Goal: Information Seeking & Learning: Find specific fact

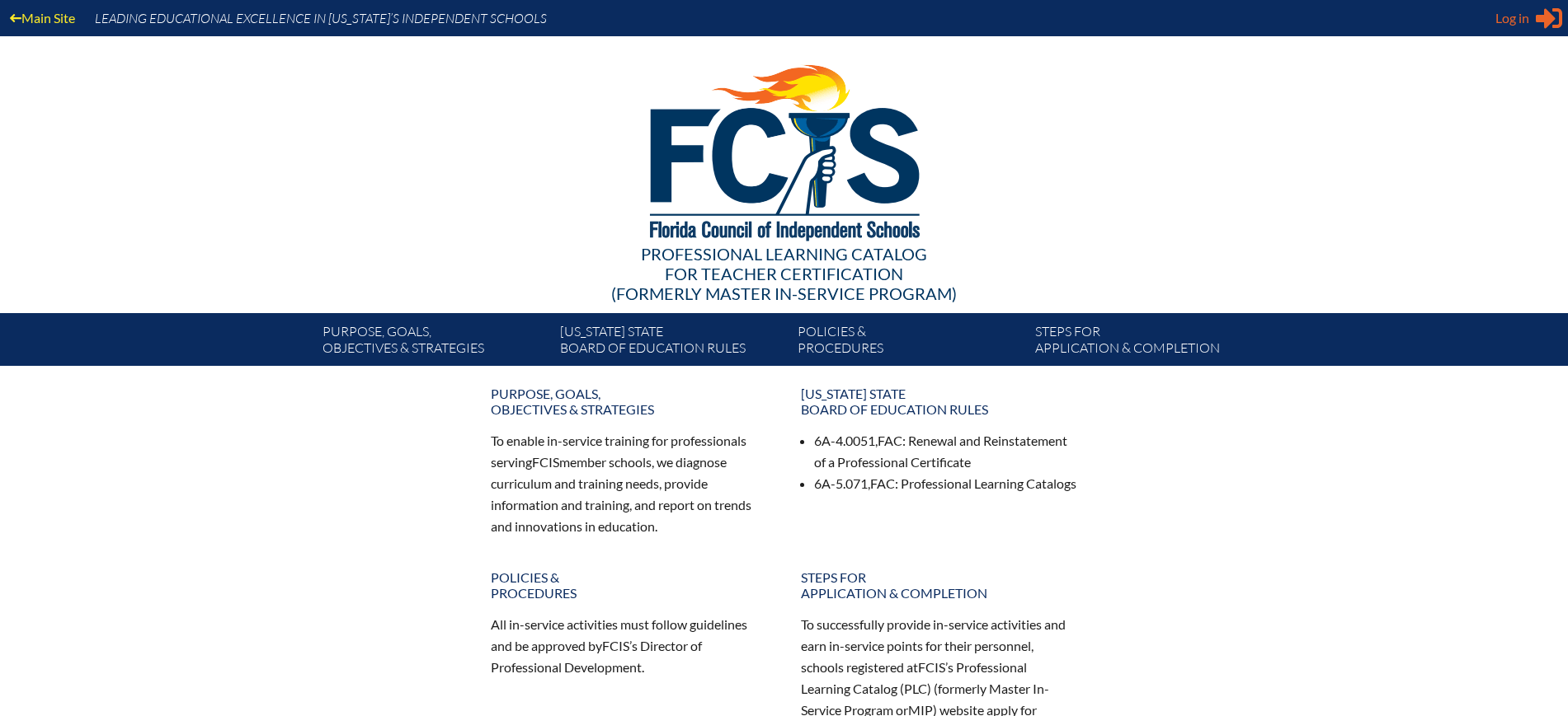
type input "[EMAIL_ADDRESS][DOMAIN_NAME]"
click at [1535, 19] on div "Log in Close Sign in or register" at bounding box center [1529, 19] width 67 height 26
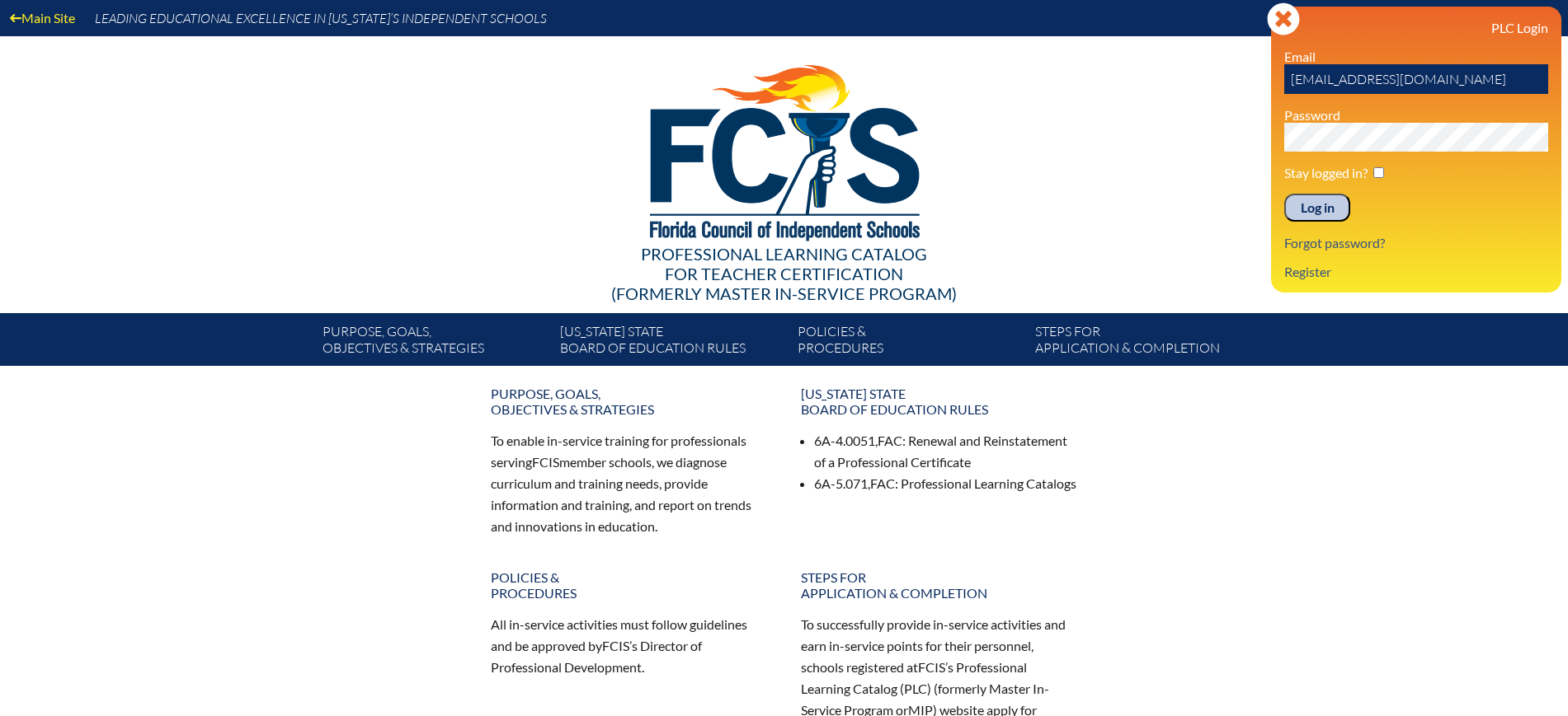
click at [1330, 198] on input "Log in" at bounding box center [1317, 208] width 66 height 28
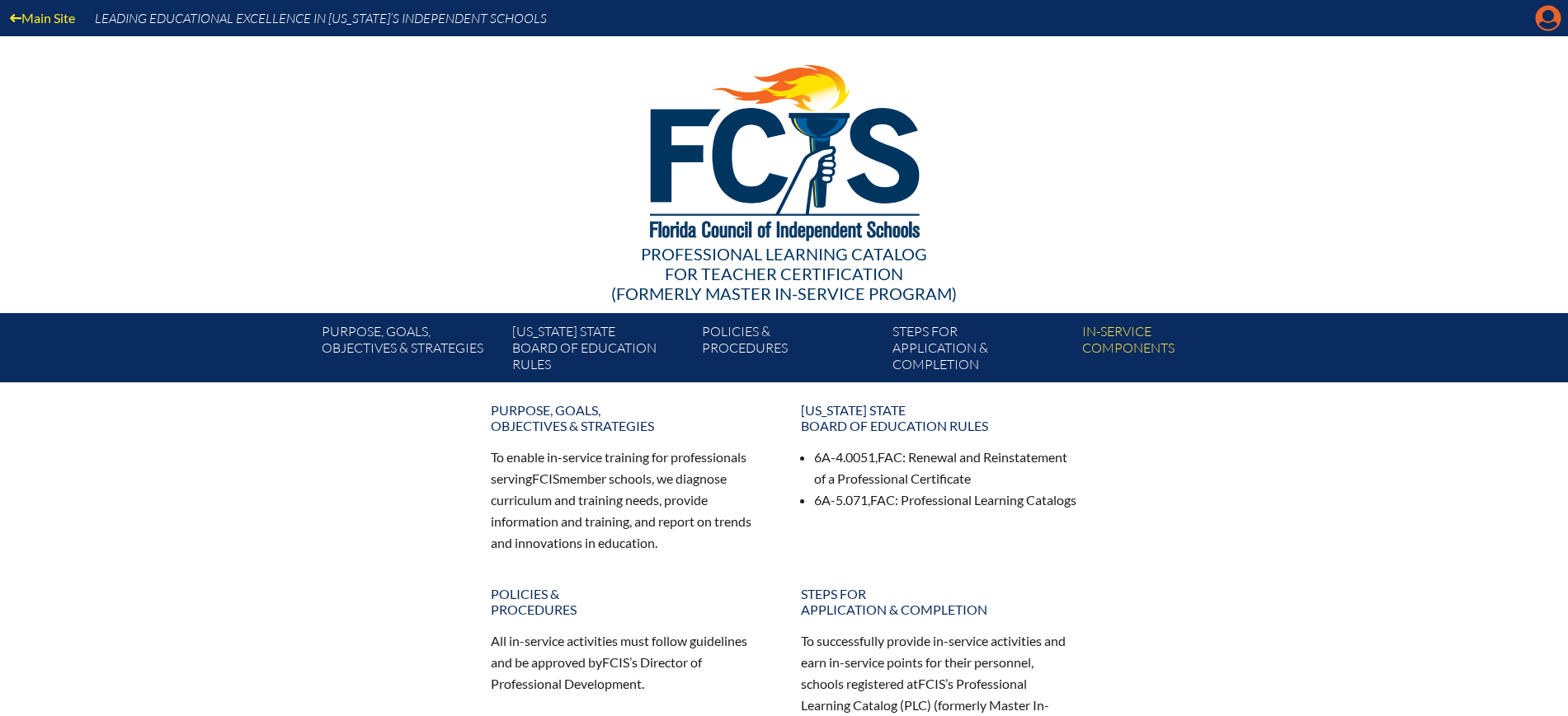
click at [1539, 19] on icon at bounding box center [1549, 19] width 26 height 26
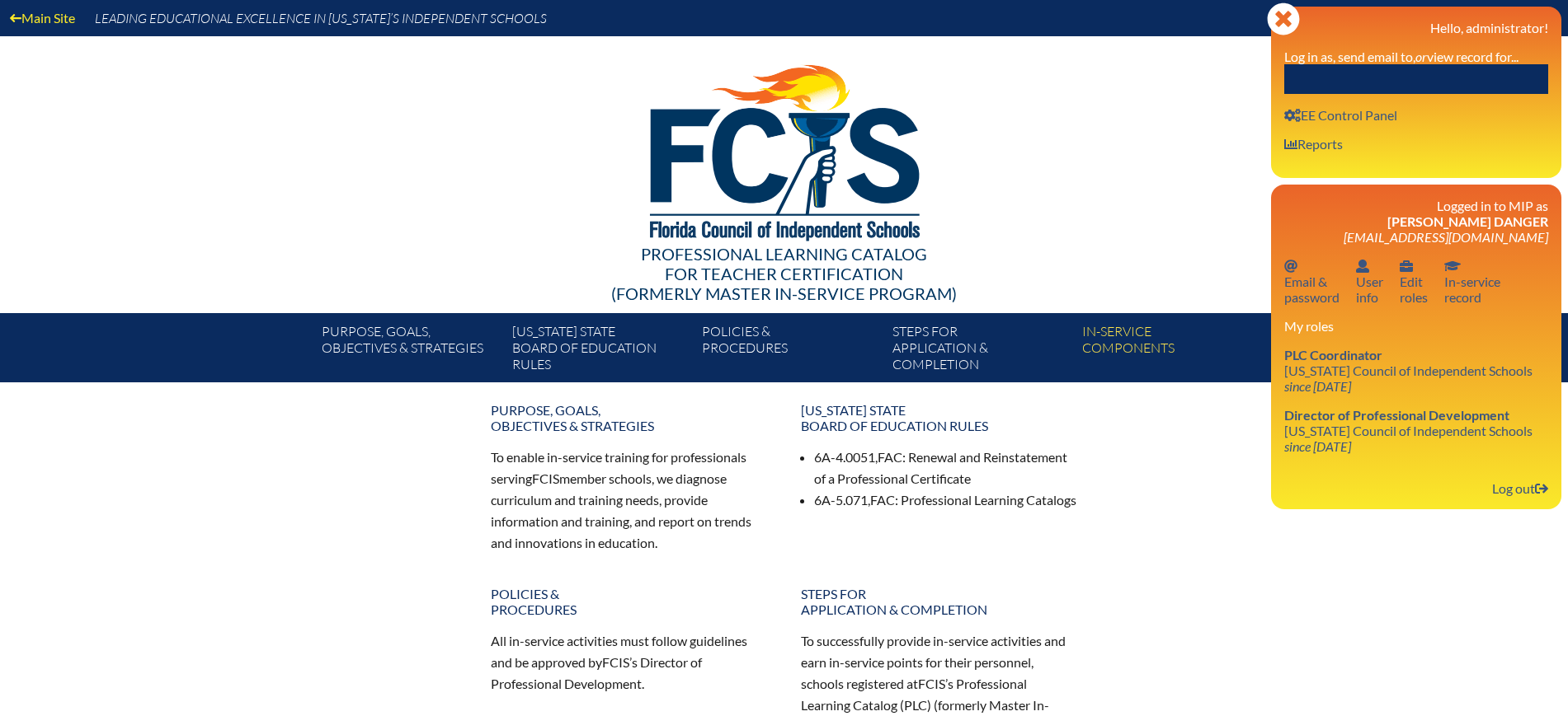
click at [1503, 72] on input "text" at bounding box center [1416, 79] width 264 height 30
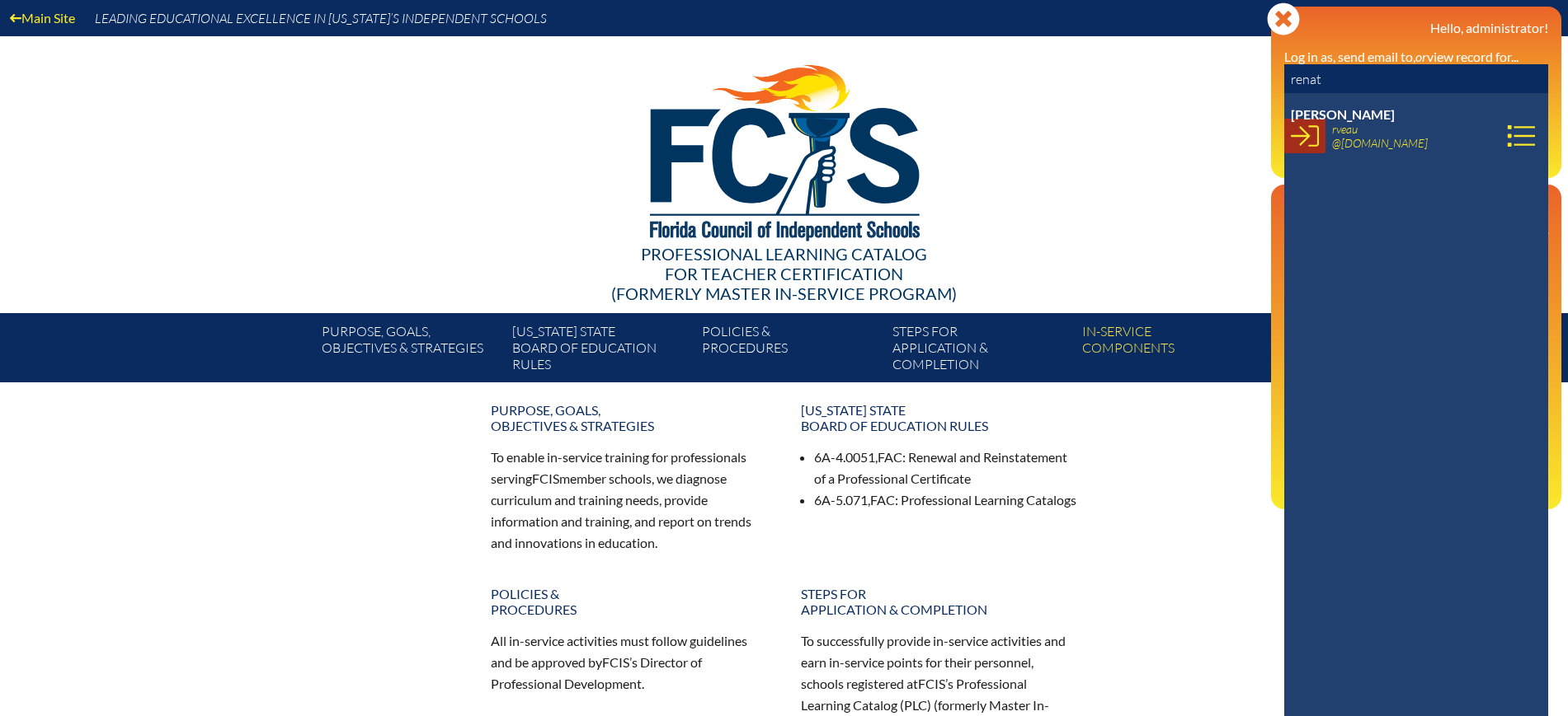
type input "renat"
click at [1295, 141] on icon at bounding box center [1305, 136] width 28 height 28
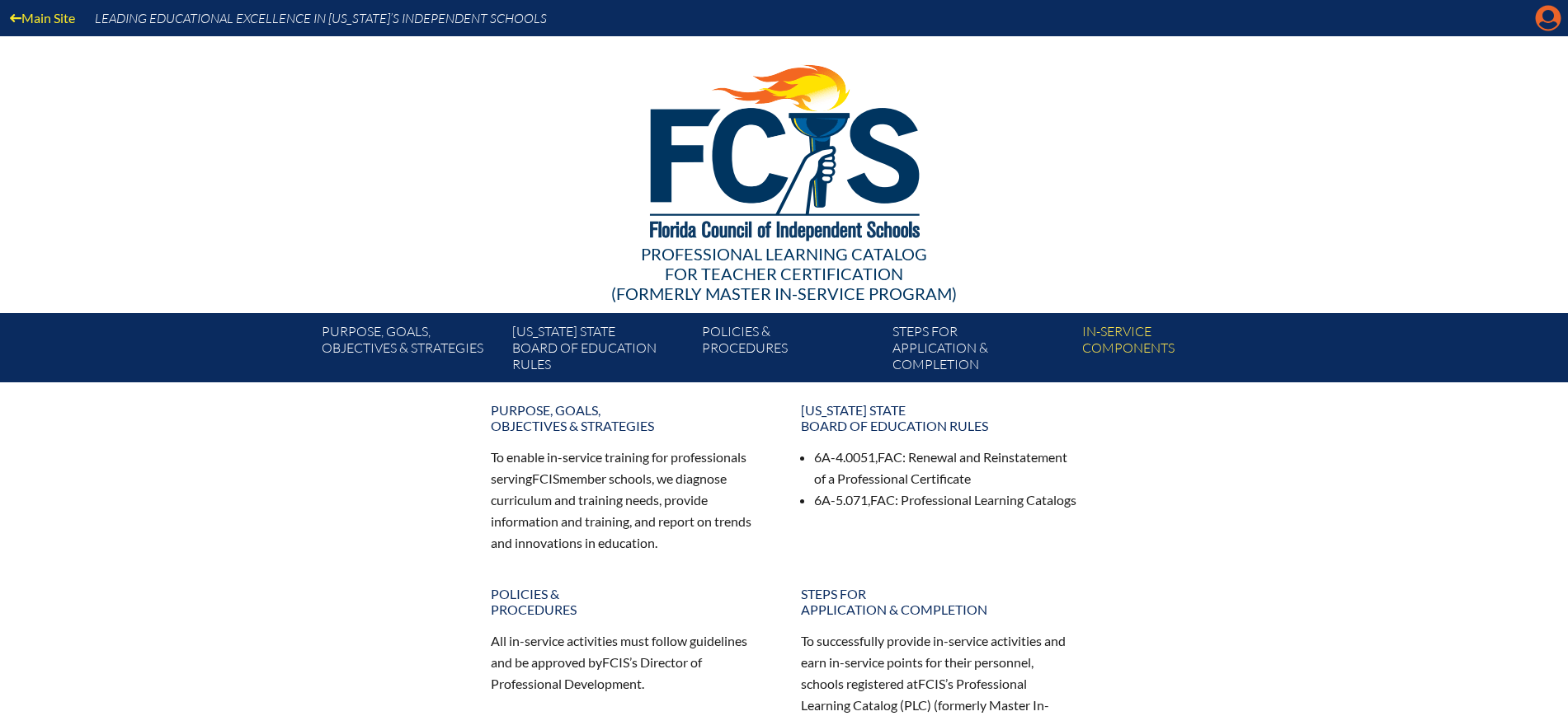
click at [1544, 17] on icon "Manage account" at bounding box center [1549, 19] width 26 height 26
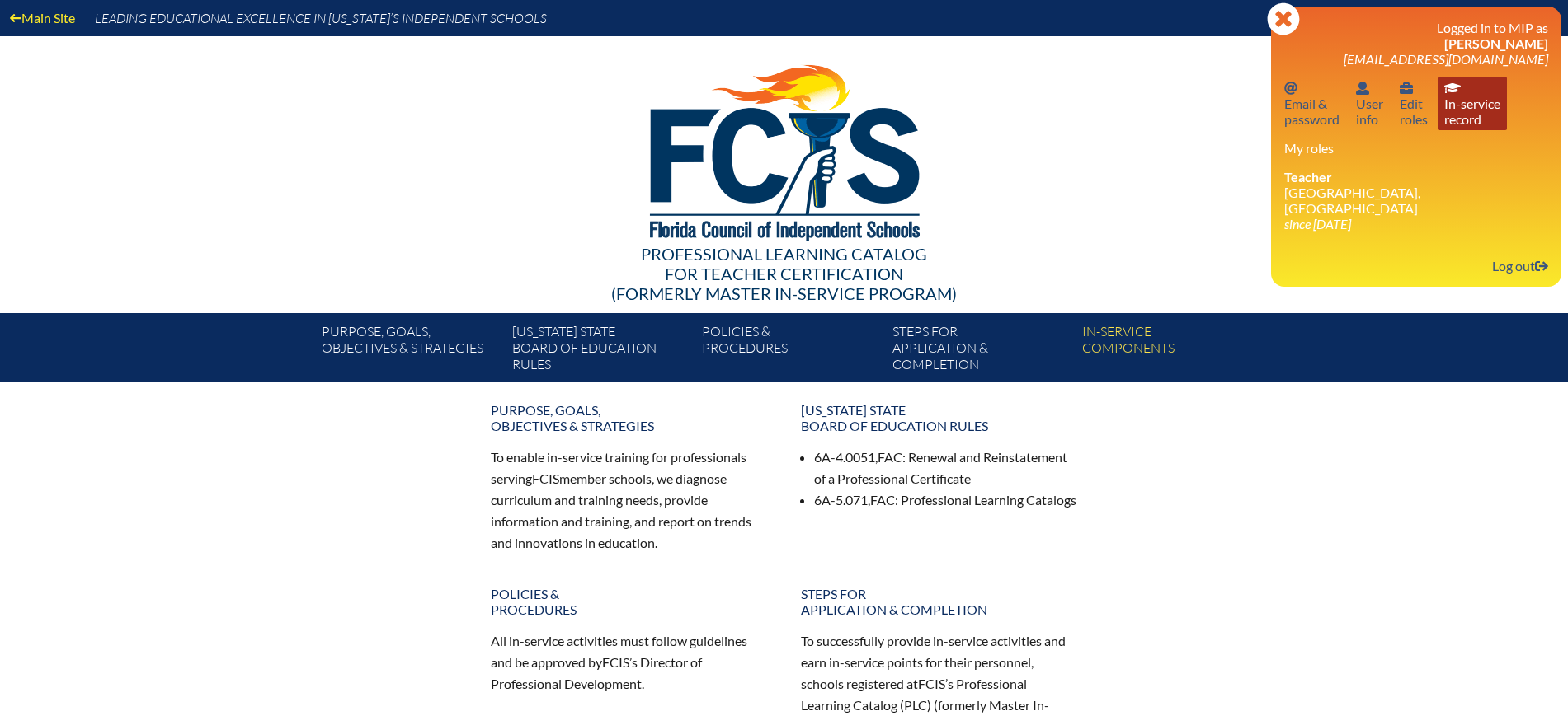
click at [1487, 123] on link "In-service record In-service record" at bounding box center [1473, 103] width 70 height 54
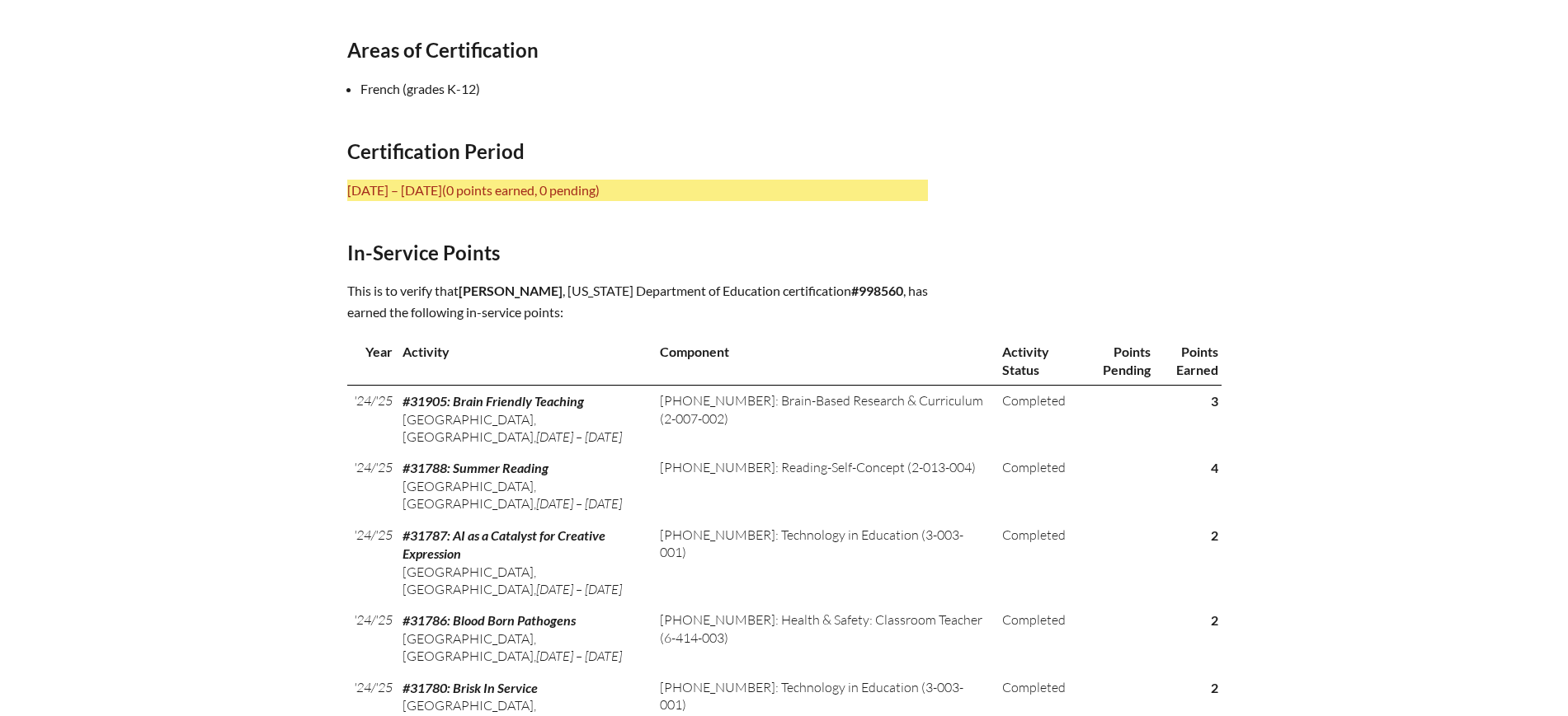
scroll to position [618, 0]
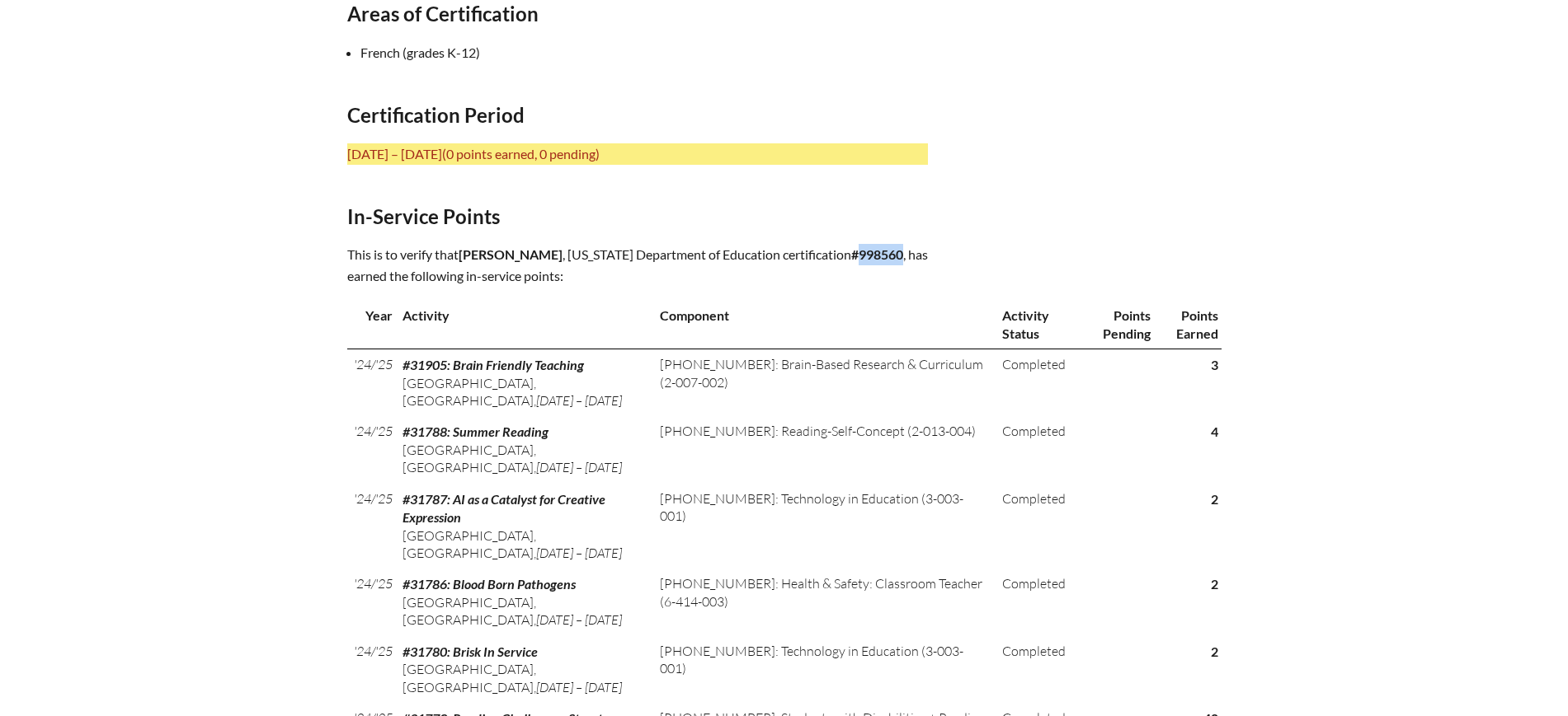
drag, startPoint x: 874, startPoint y: 250, endPoint x: 829, endPoint y: 252, distance: 45.0
click at [829, 252] on p "This is to verify that Renata Veau , Florida Department of Education certificat…" at bounding box center [638, 265] width 581 height 43
copy b "998560"
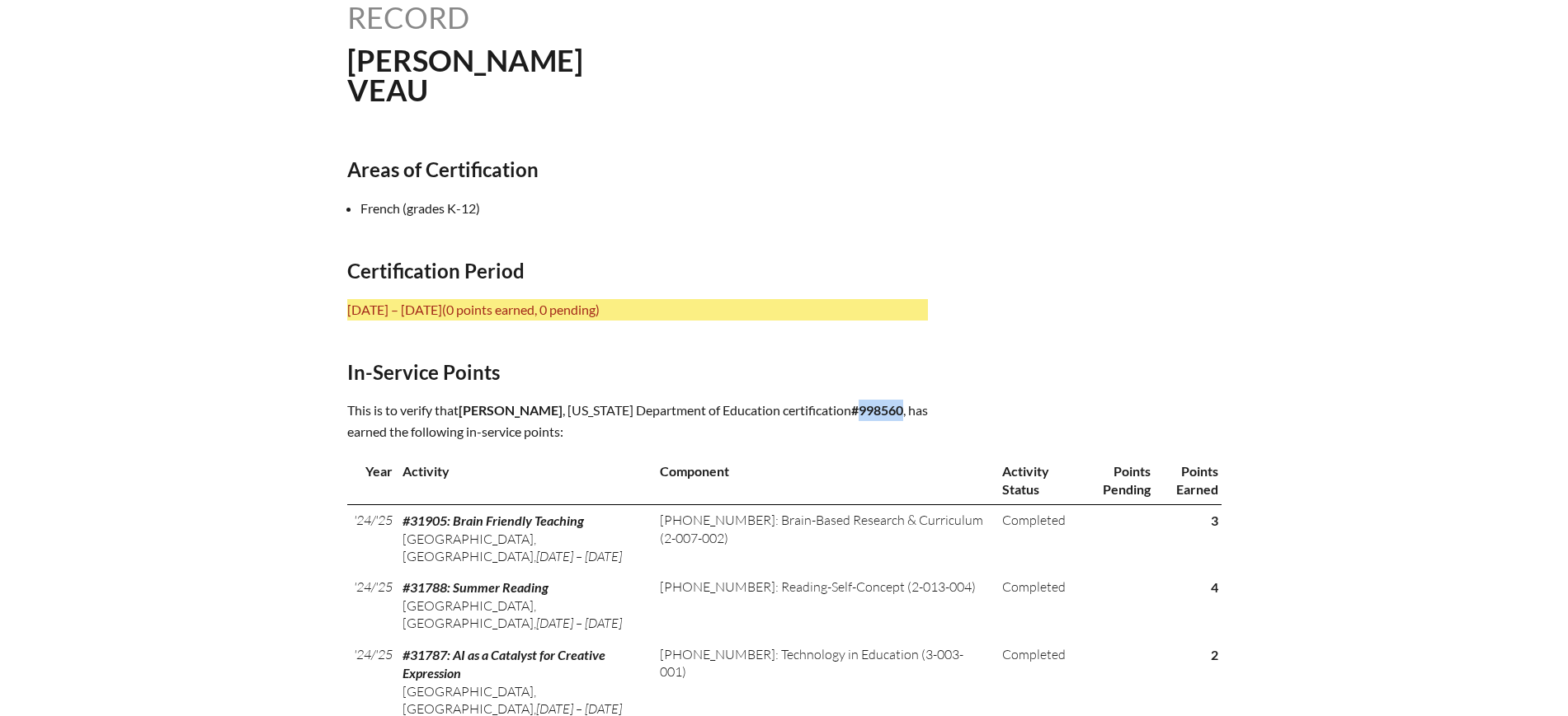
scroll to position [412, 0]
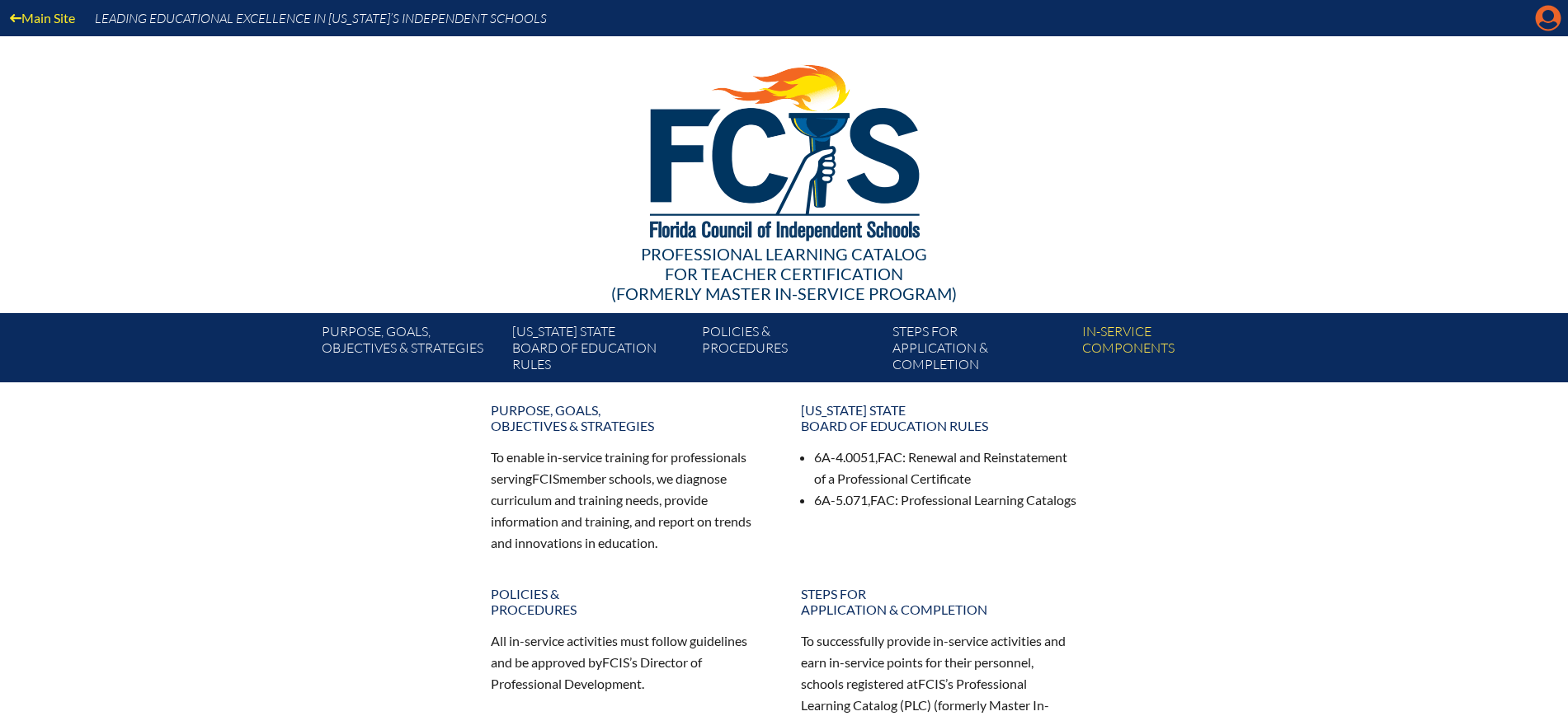
click at [1557, 13] on icon at bounding box center [1549, 19] width 26 height 26
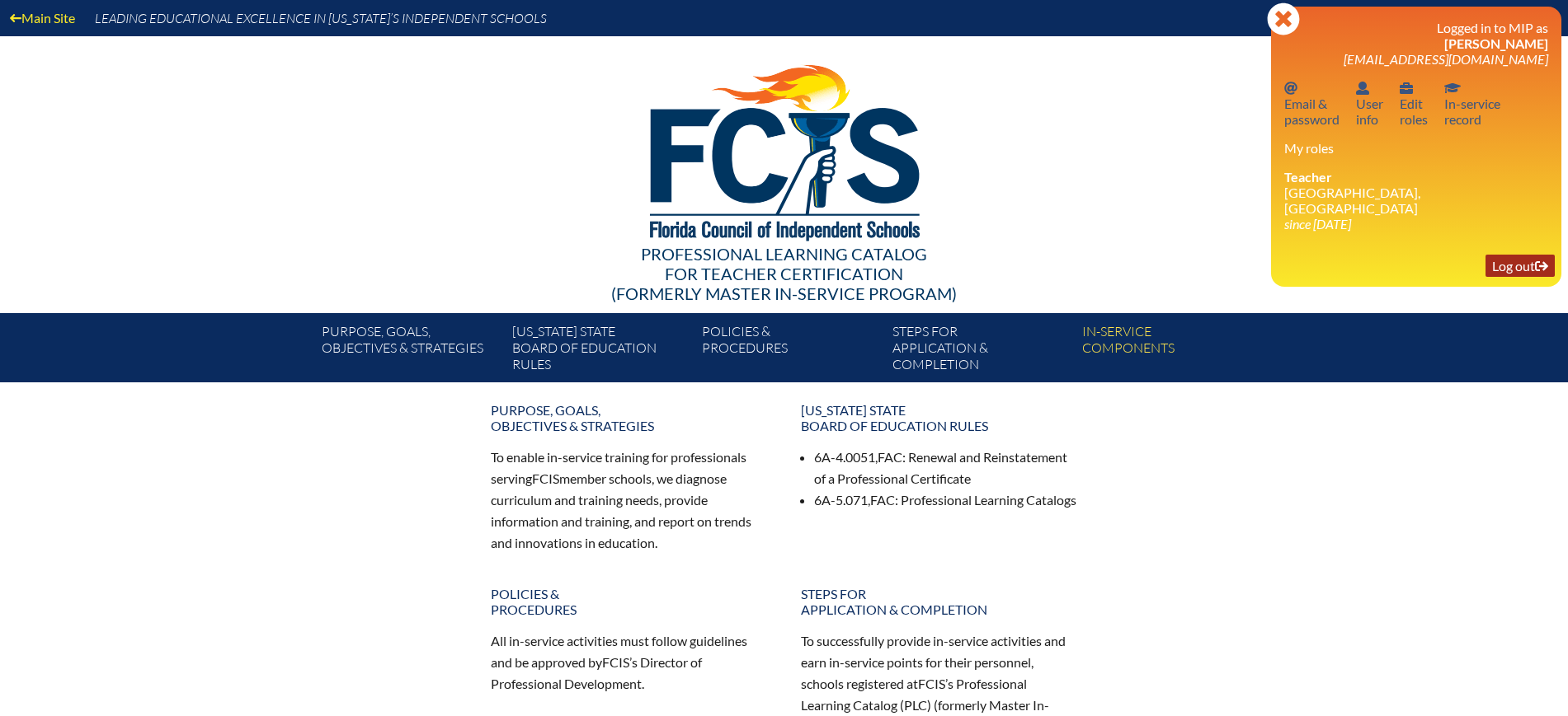
click at [1495, 259] on link "Log out Log out" at bounding box center [1520, 265] width 70 height 22
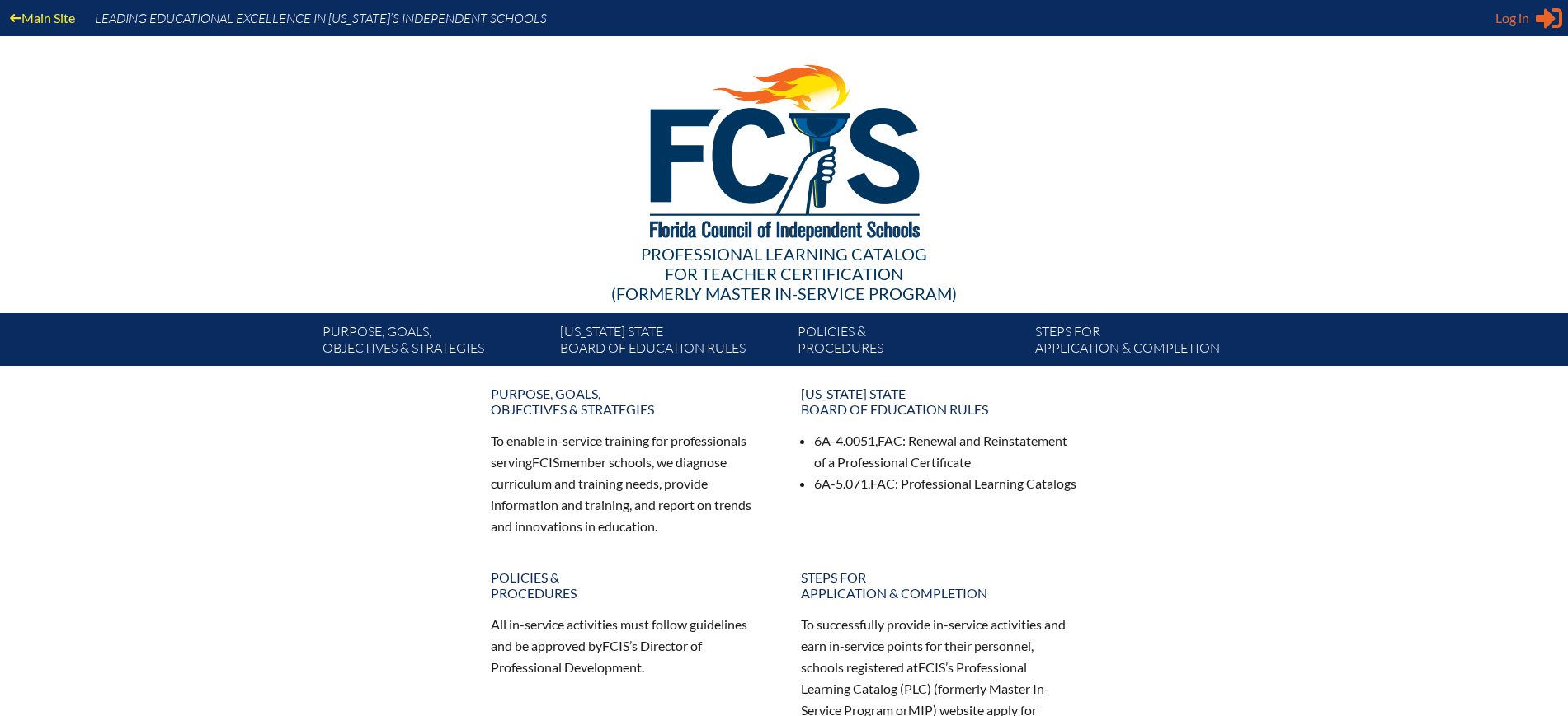
type input "[EMAIL_ADDRESS][DOMAIN_NAME]"
click at [1528, 11] on span "Log in" at bounding box center [1512, 18] width 34 height 19
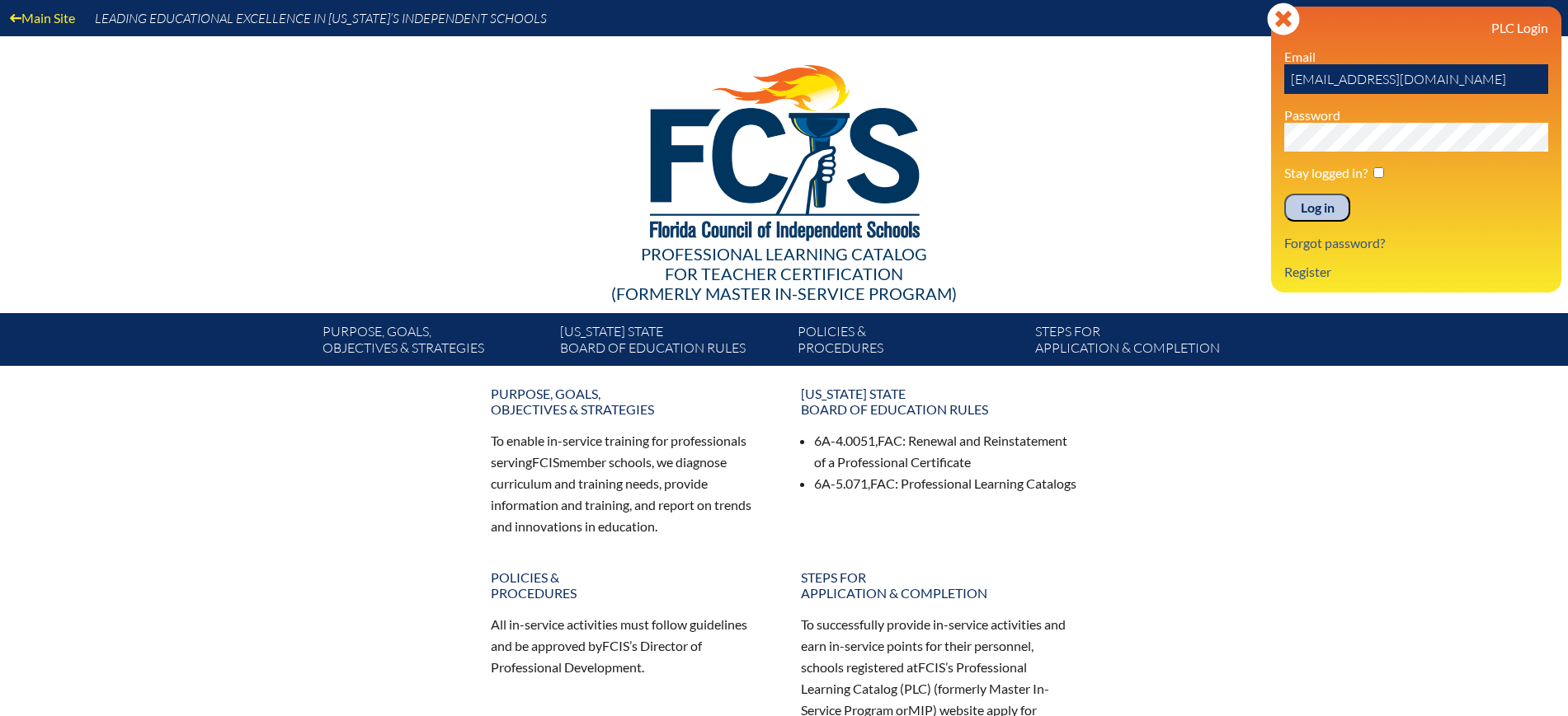
drag, startPoint x: 1324, startPoint y: 211, endPoint x: 1339, endPoint y: 208, distance: 15.3
click at [1324, 212] on input "Log in" at bounding box center [1317, 208] width 66 height 28
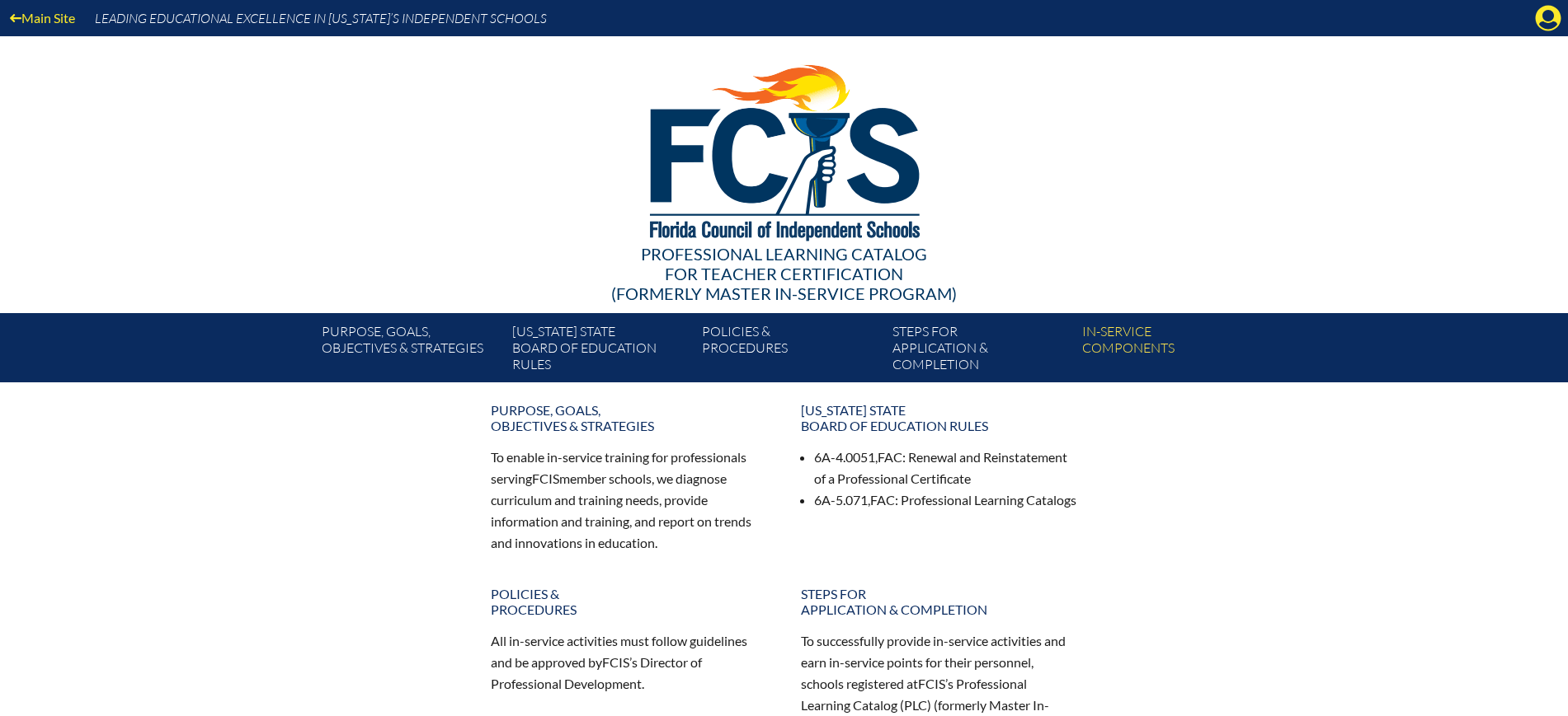
drag, startPoint x: 1558, startPoint y: 21, endPoint x: 1535, endPoint y: 44, distance: 32.5
click at [1558, 23] on icon at bounding box center [1549, 19] width 26 height 26
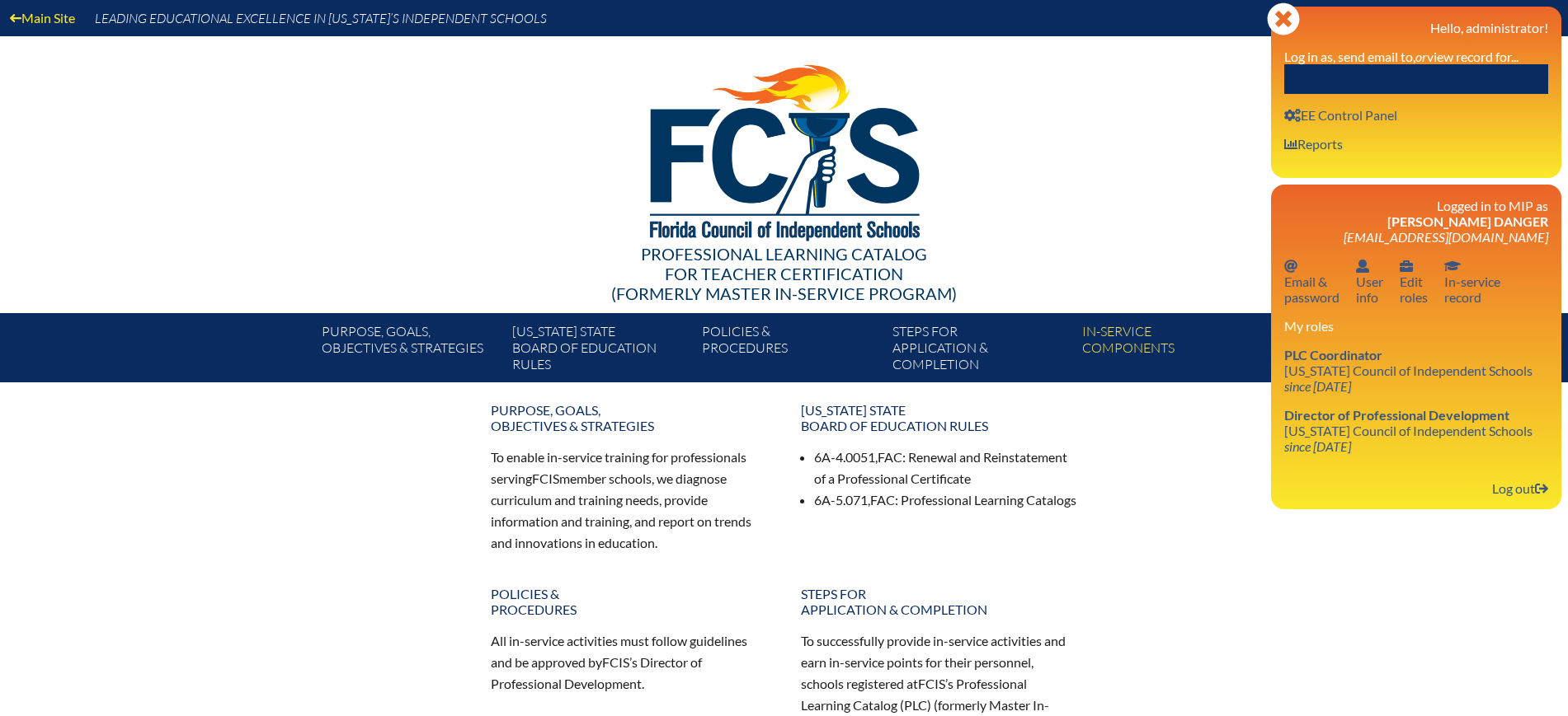
click at [1490, 76] on input "text" at bounding box center [1416, 79] width 264 height 30
paste input "Jason Andrew Lee"
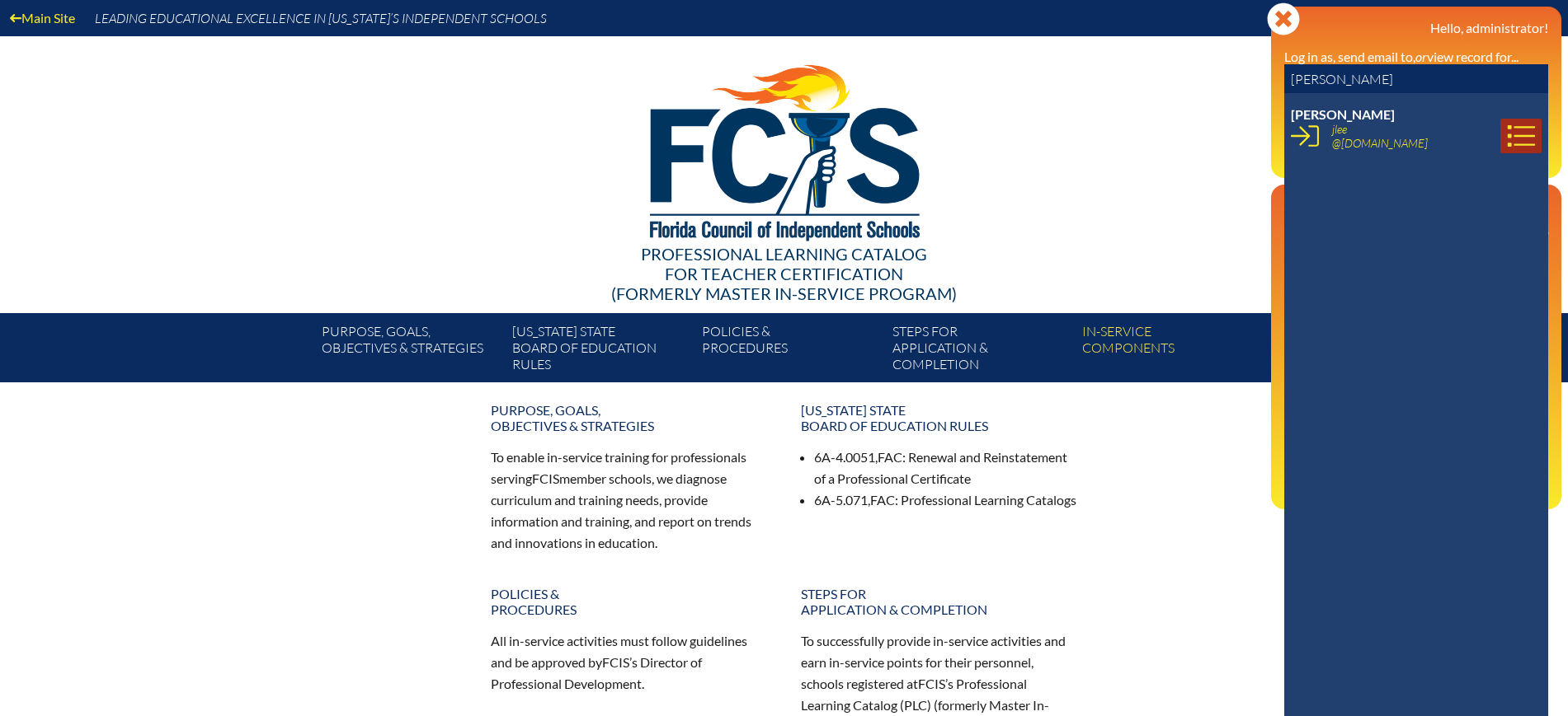
type input "Jason Andrew Lee"
click at [1507, 134] on icon at bounding box center [1521, 136] width 28 height 28
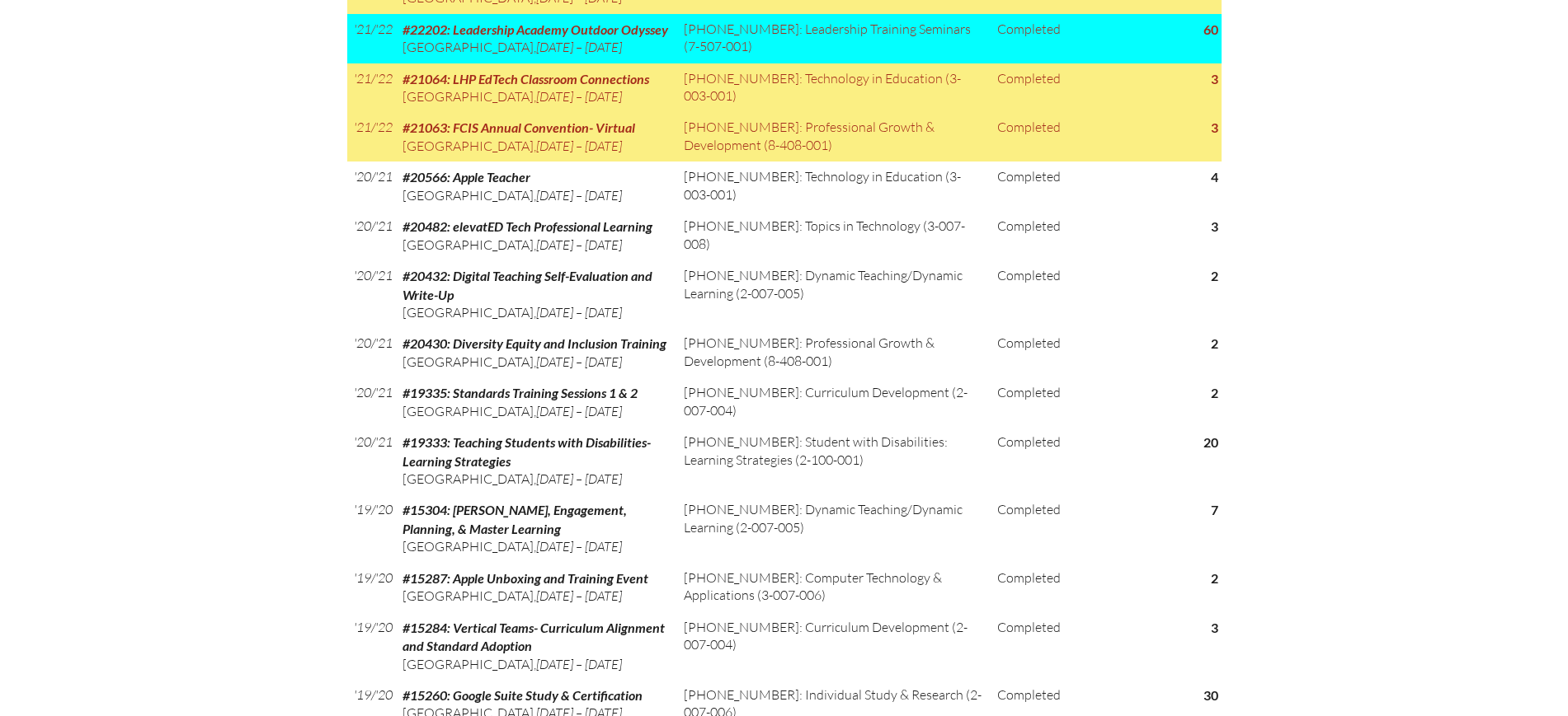
scroll to position [2164, 0]
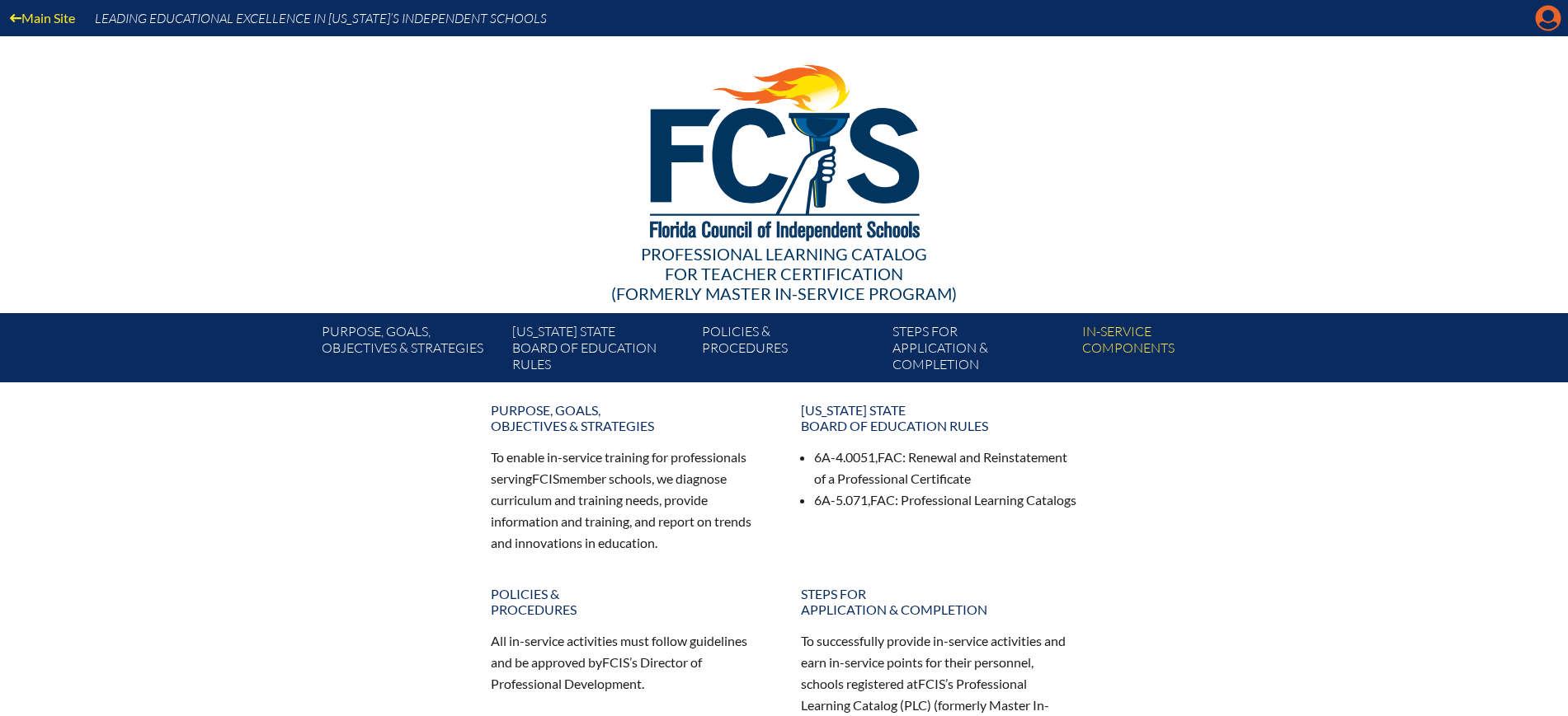
click at [1540, 18] on icon at bounding box center [1549, 19] width 26 height 26
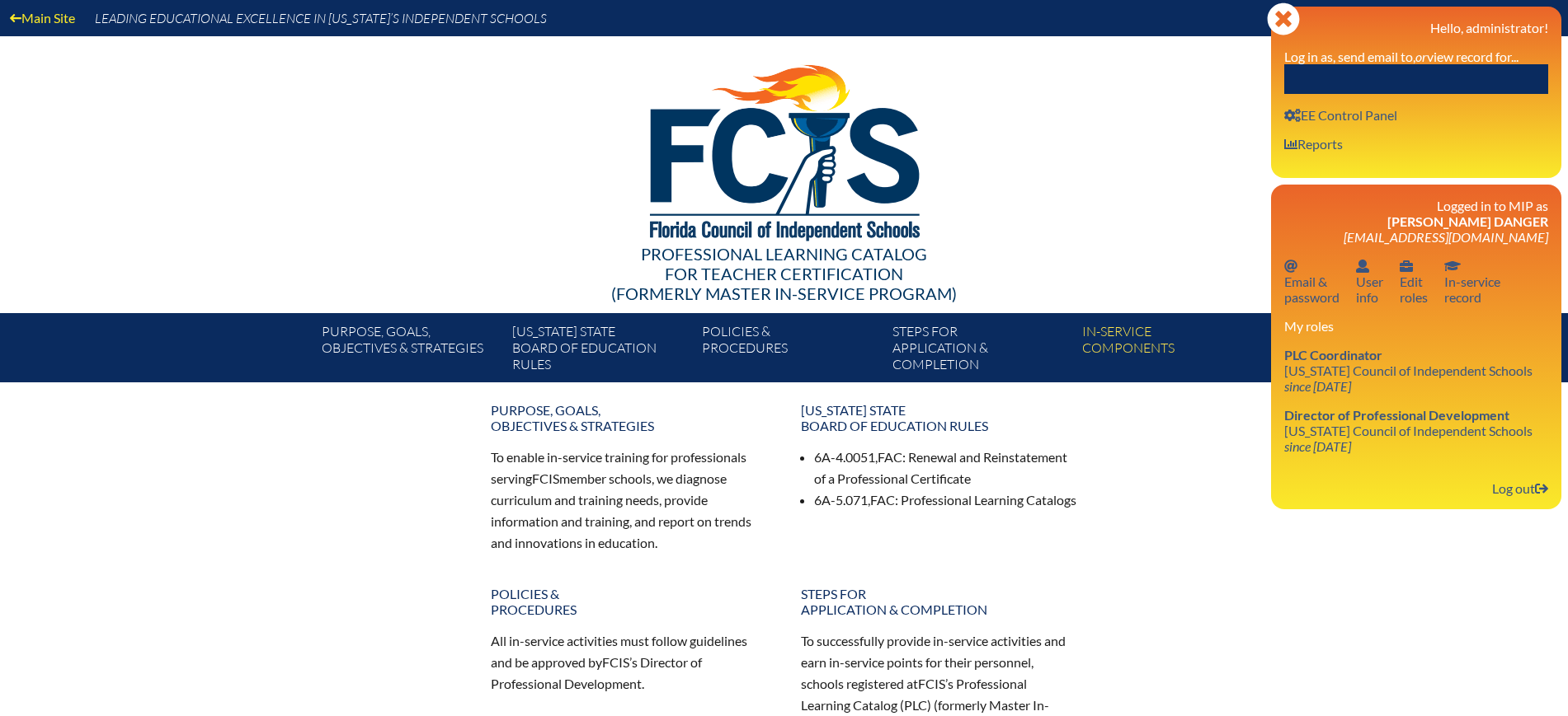
click at [1481, 70] on input "text" at bounding box center [1416, 79] width 264 height 30
paste input "Renata"
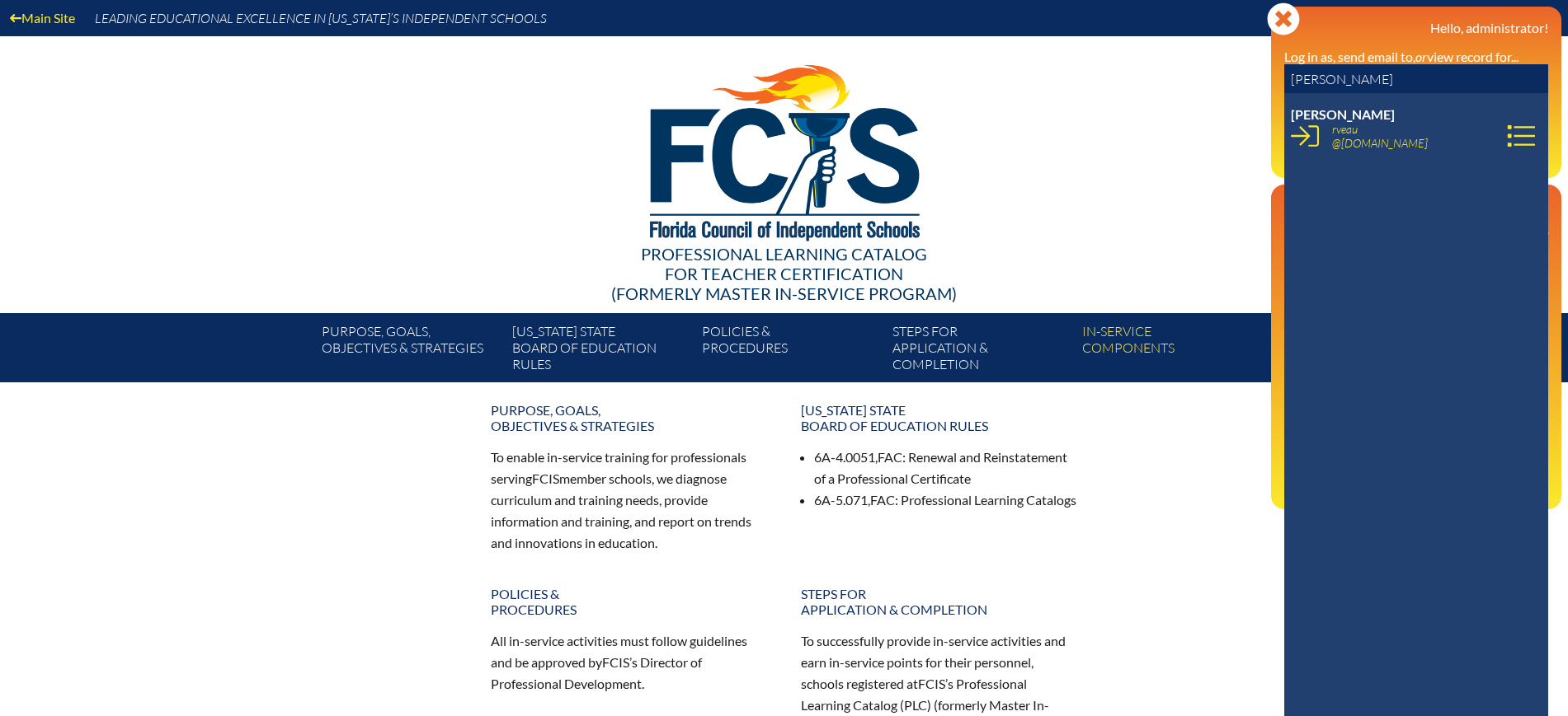
type input "Renata"
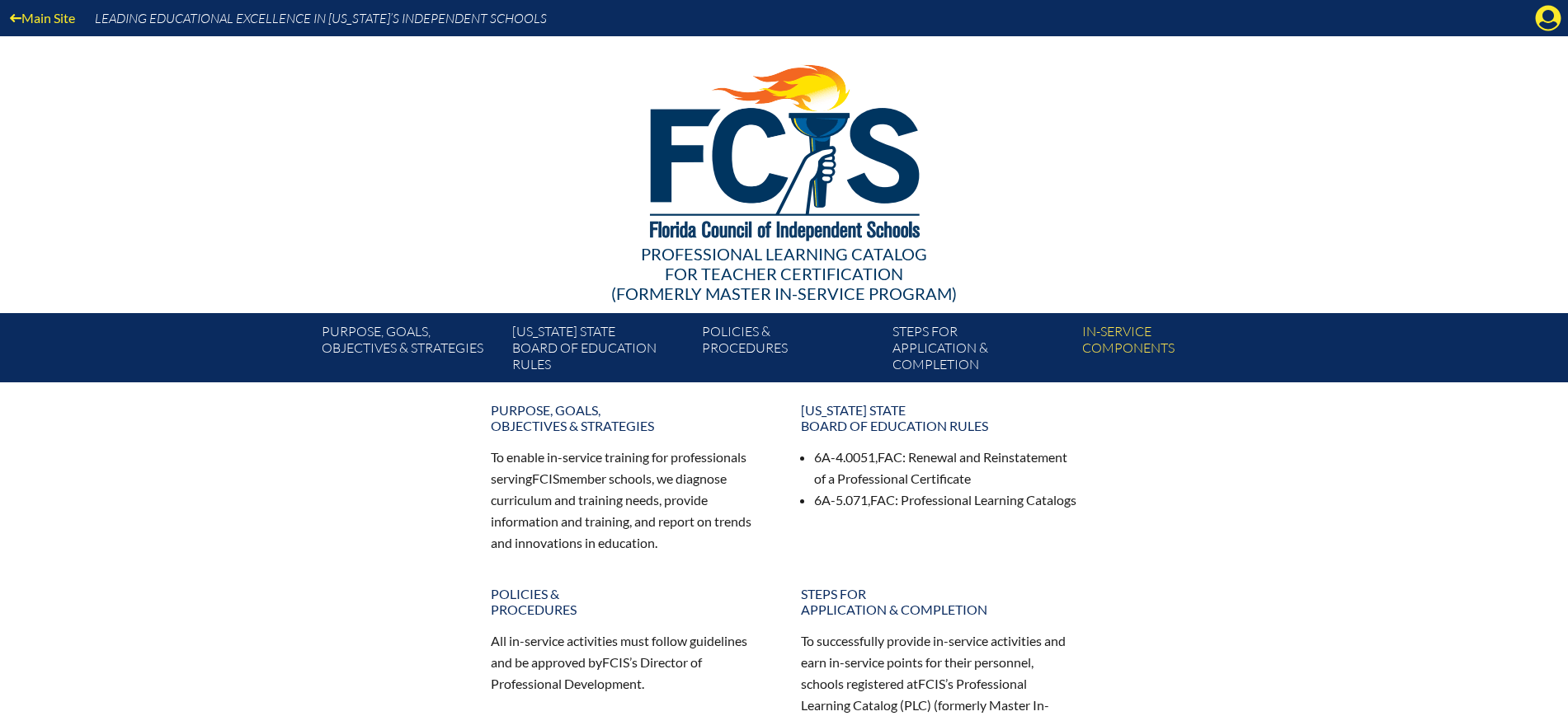
drag, startPoint x: 1565, startPoint y: 14, endPoint x: 1511, endPoint y: 45, distance: 62.3
click at [1554, 18] on icon at bounding box center [1549, 19] width 26 height 26
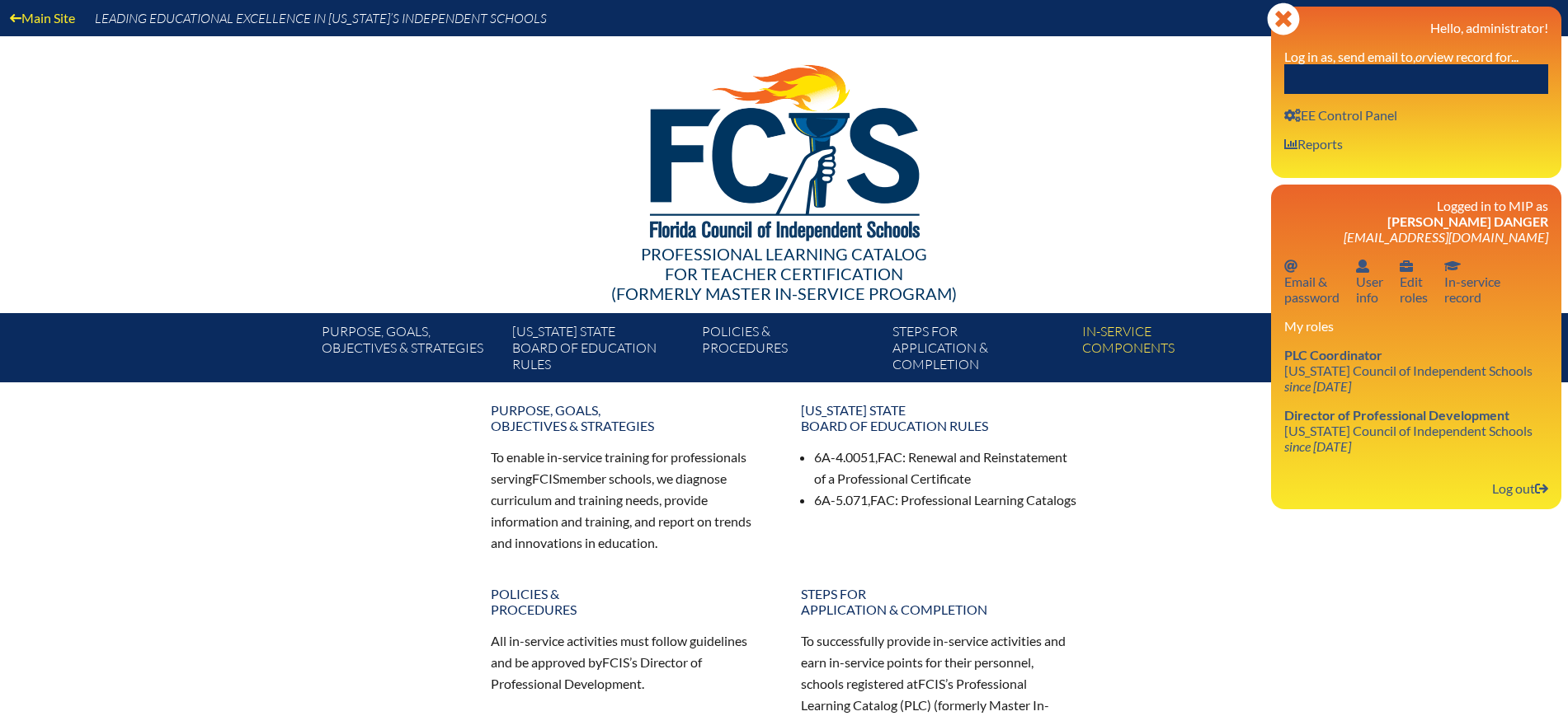
click at [1454, 82] on input "text" at bounding box center [1416, 79] width 264 height 30
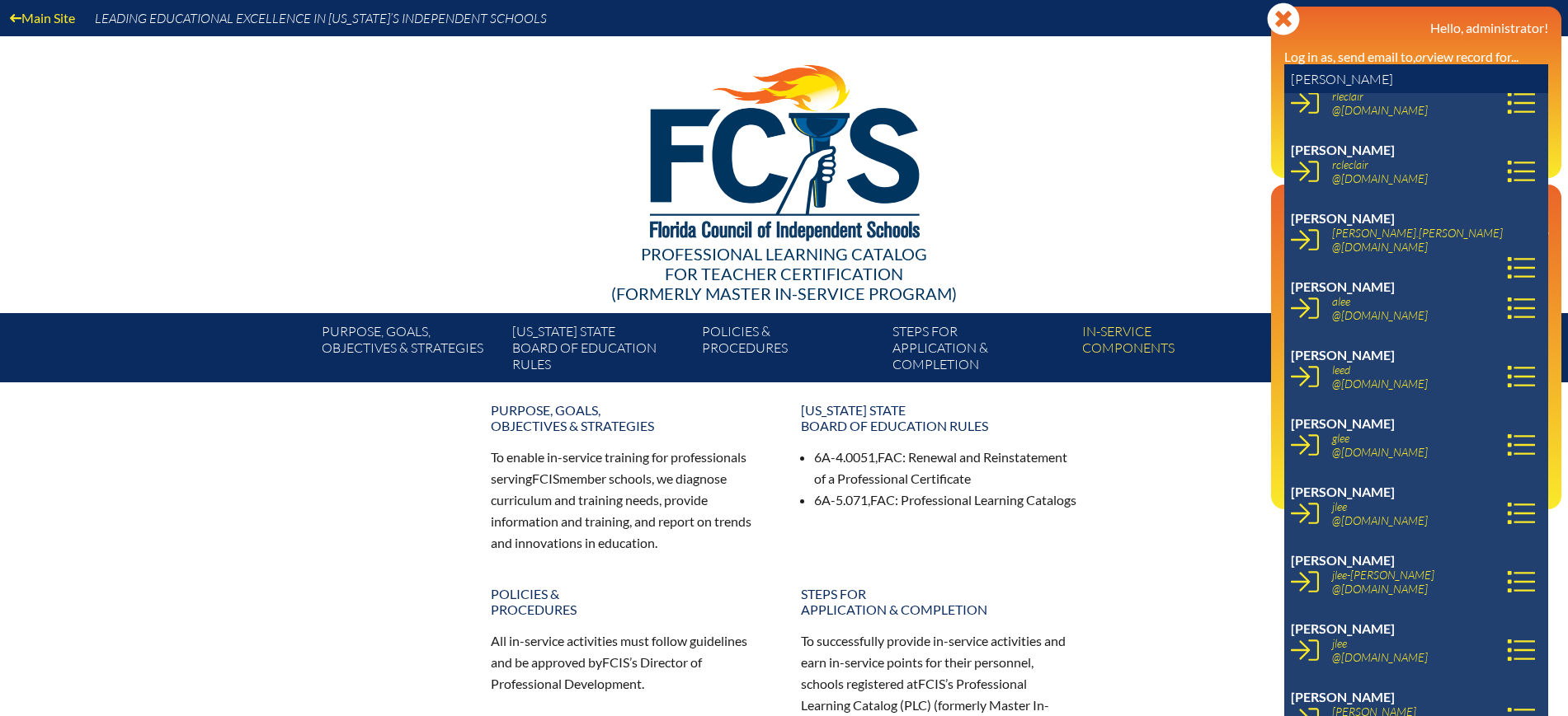
scroll to position [6698, 0]
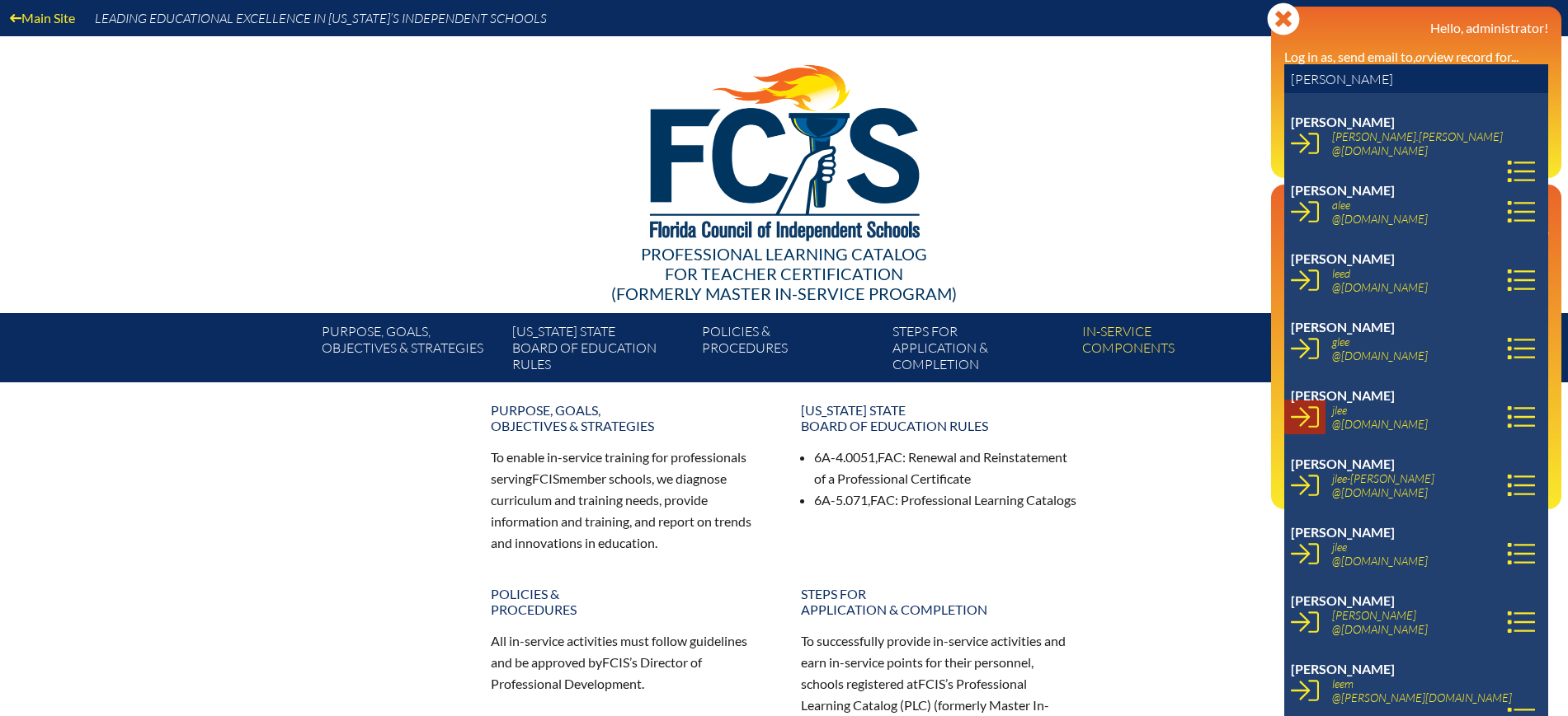
type input "lee"
click at [1307, 418] on icon at bounding box center [1305, 417] width 28 height 21
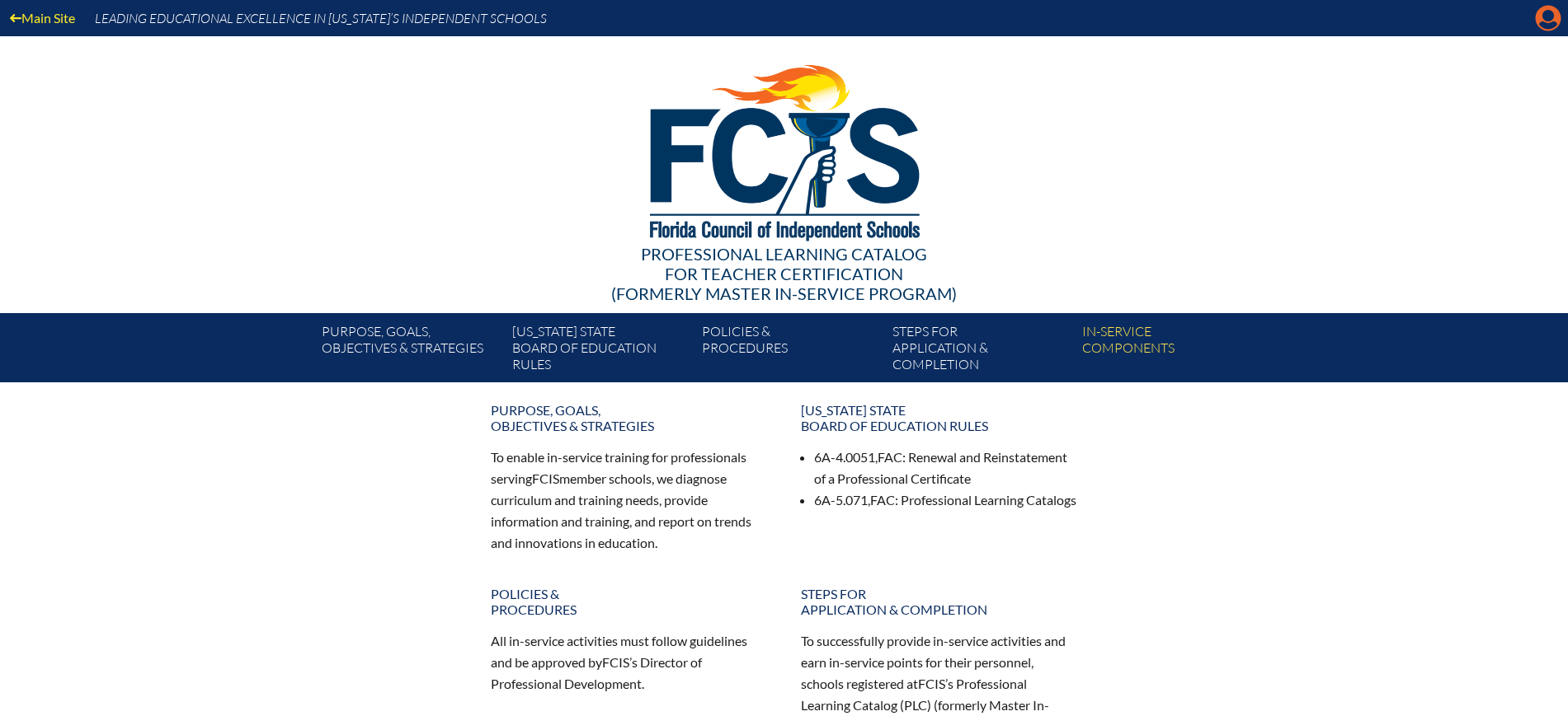
click at [1549, 15] on icon "Manage account" at bounding box center [1549, 19] width 26 height 26
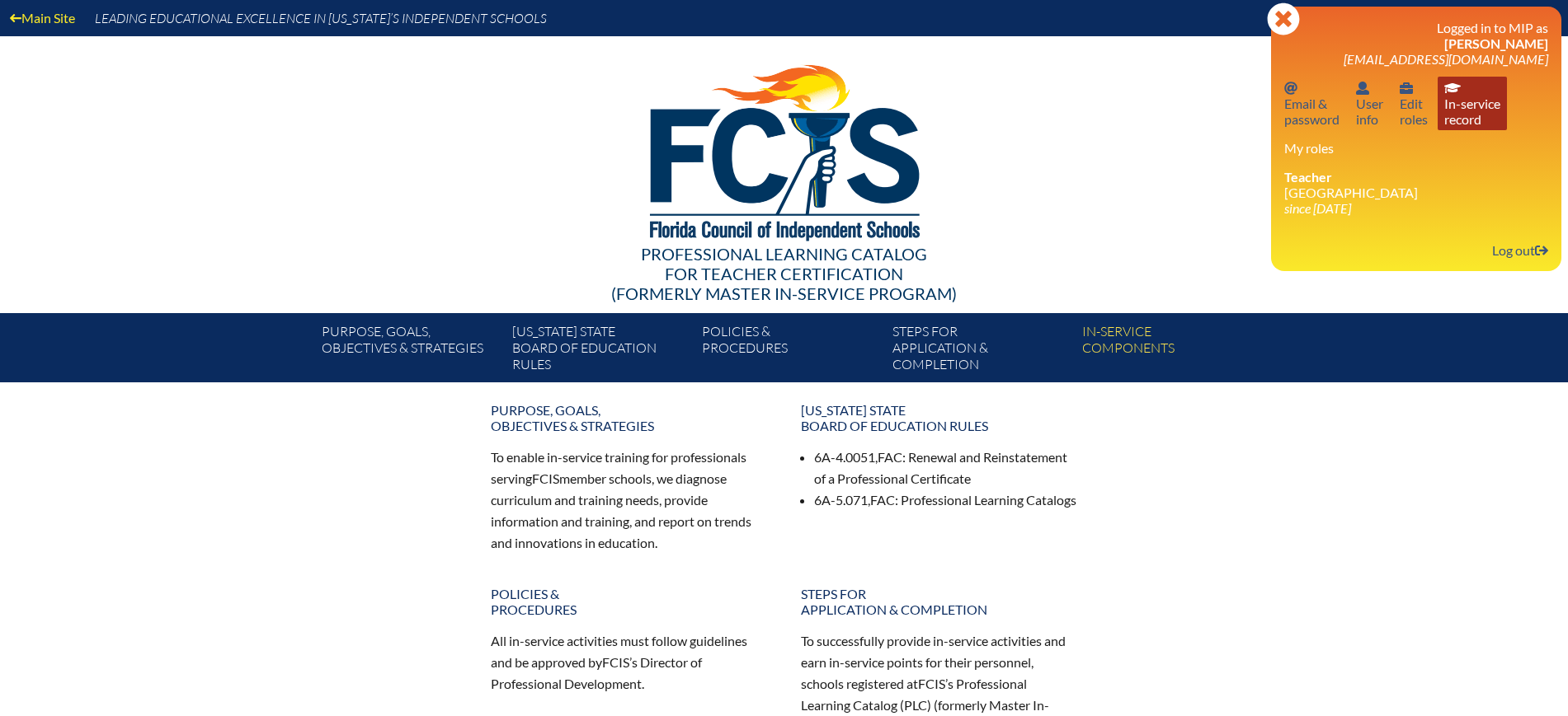
click at [1462, 112] on link "In-service record In-service record" at bounding box center [1473, 103] width 70 height 54
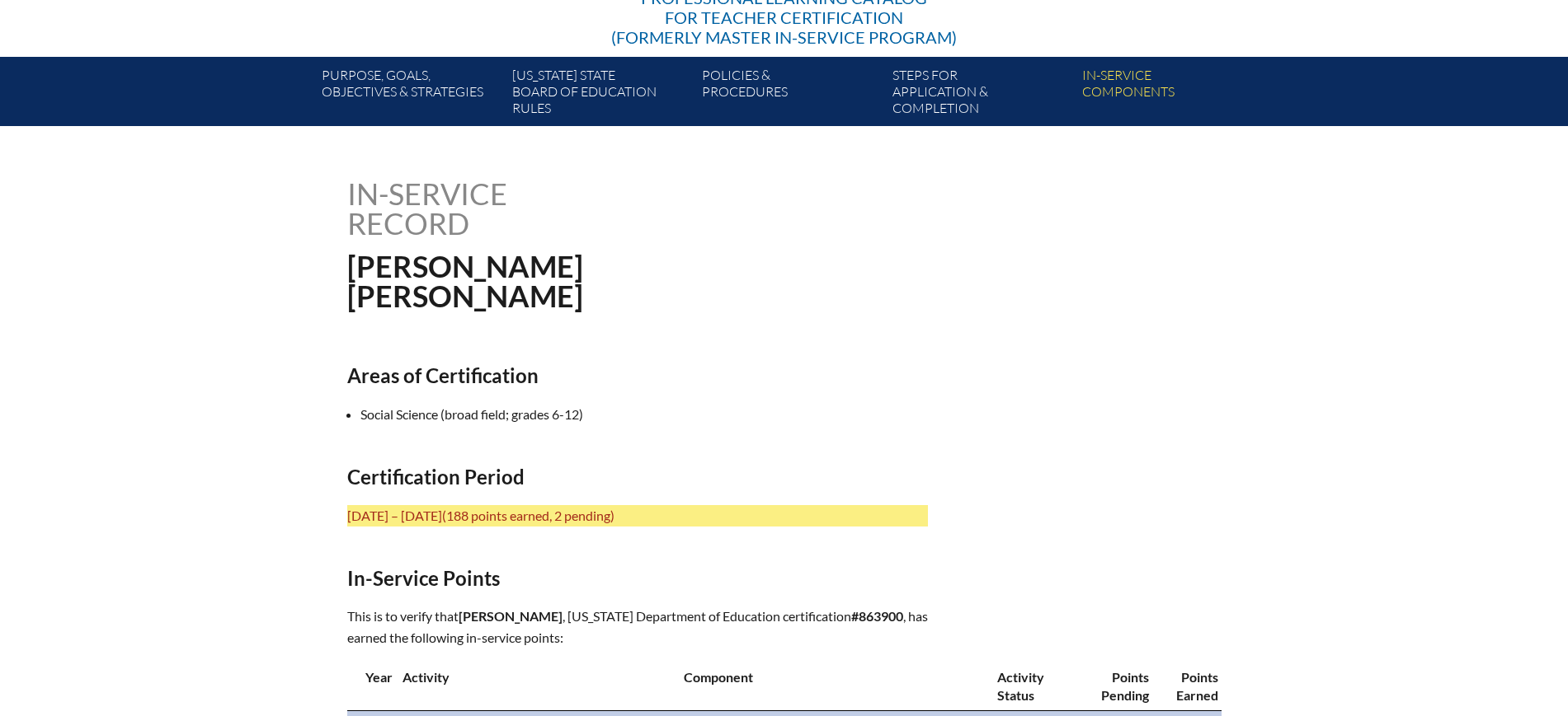
scroll to position [515, 0]
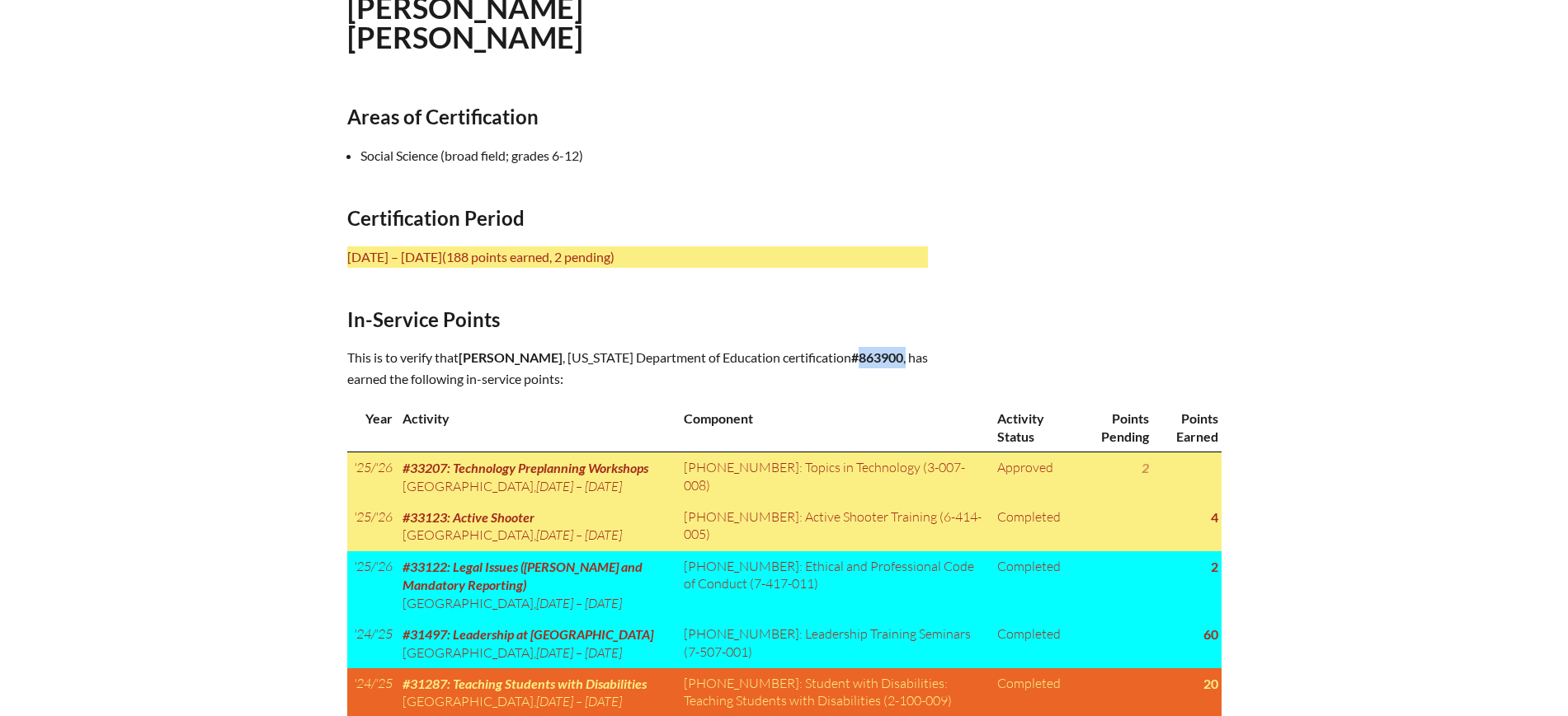
drag, startPoint x: 917, startPoint y: 353, endPoint x: 873, endPoint y: 357, distance: 44.2
click at [873, 357] on p "This is to verify that [PERSON_NAME] , [US_STATE] Department of Education certi…" at bounding box center [638, 369] width 581 height 43
copy p "863900 ,"
